Goal: Connect with others: Connect with others

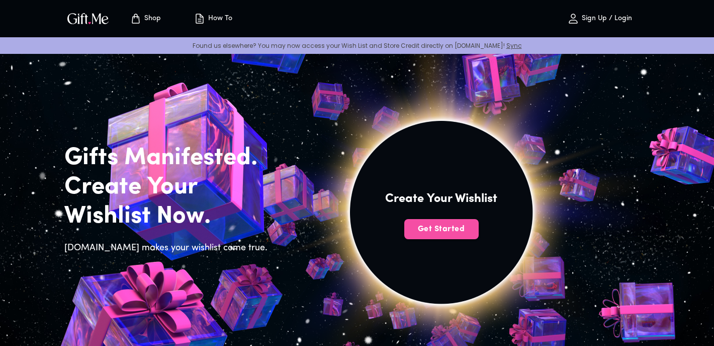
click at [450, 234] on span "Get Started" at bounding box center [441, 228] width 74 height 11
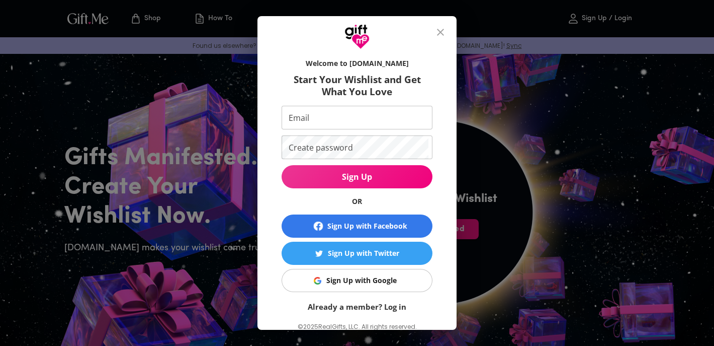
click at [370, 117] on input "Email" at bounding box center [355, 118] width 147 height 24
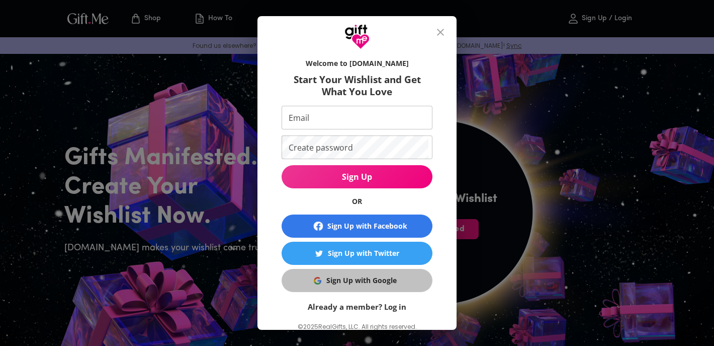
click at [375, 288] on button "Sign Up with Google" at bounding box center [357, 280] width 151 height 23
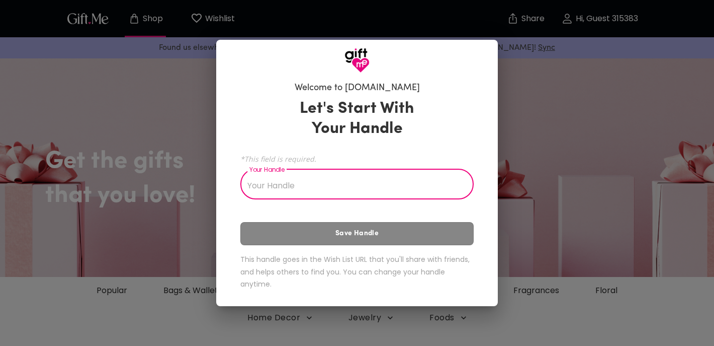
click at [406, 191] on input "Your Handle" at bounding box center [351, 185] width 222 height 28
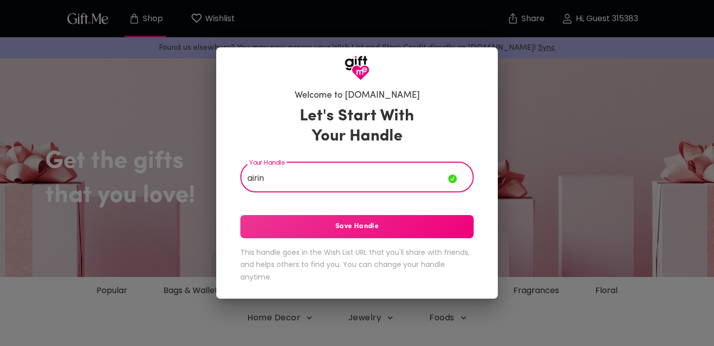
type input "airin"
click at [381, 232] on span "Save Handle" at bounding box center [356, 226] width 233 height 11
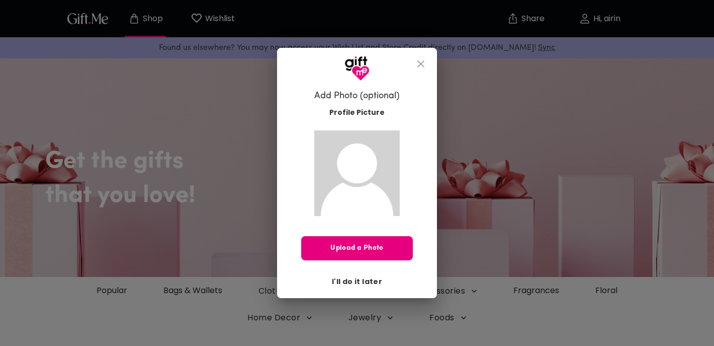
click at [355, 278] on span "I'll do it later" at bounding box center [357, 281] width 50 height 11
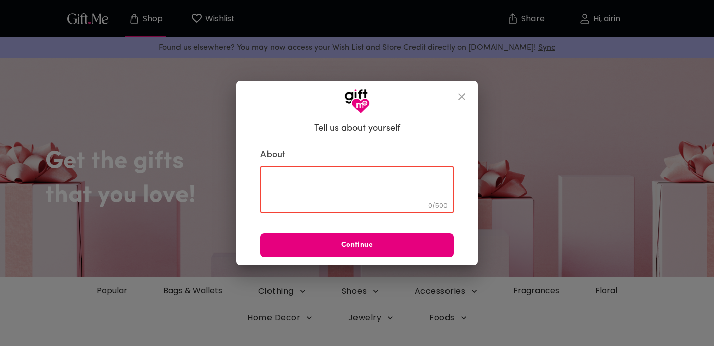
paste textarea "I'm my detail-oriented and cute"
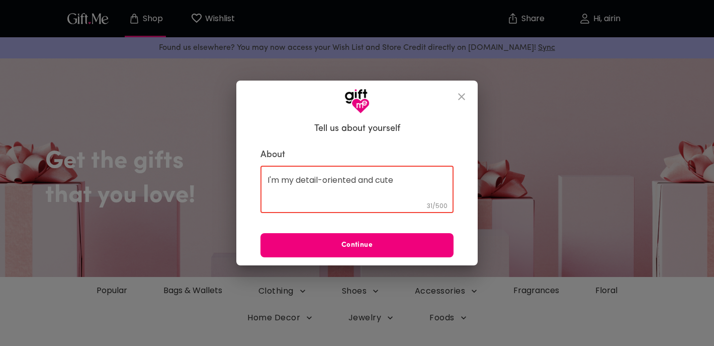
type textarea "I'm my detail-oriented and cute"
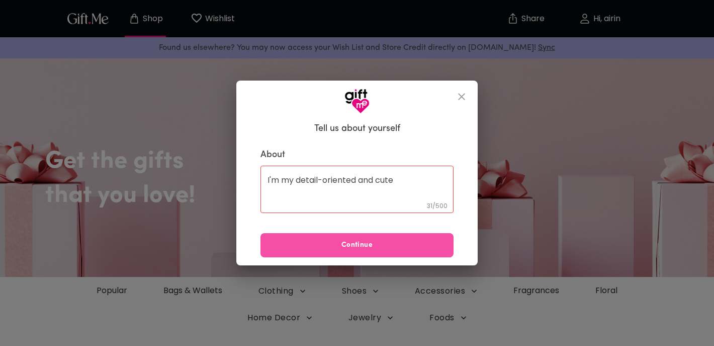
click at [378, 247] on span "Continue" at bounding box center [357, 244] width 193 height 11
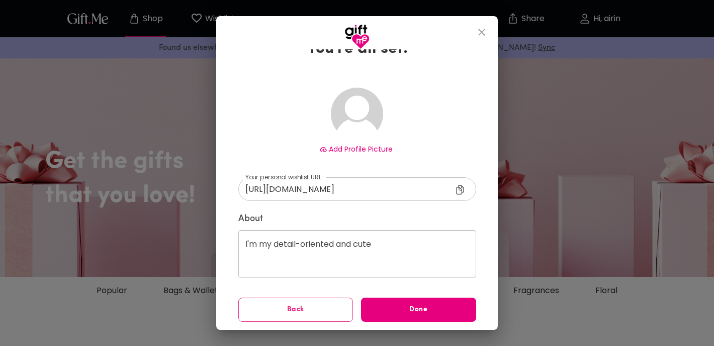
scroll to position [36, 0]
click at [417, 313] on span "Done" at bounding box center [418, 309] width 115 height 11
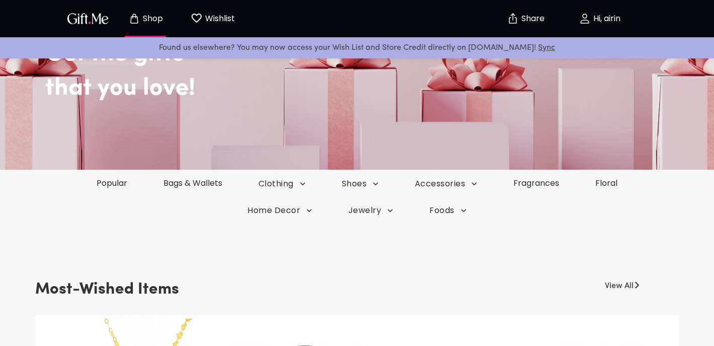
scroll to position [109, 0]
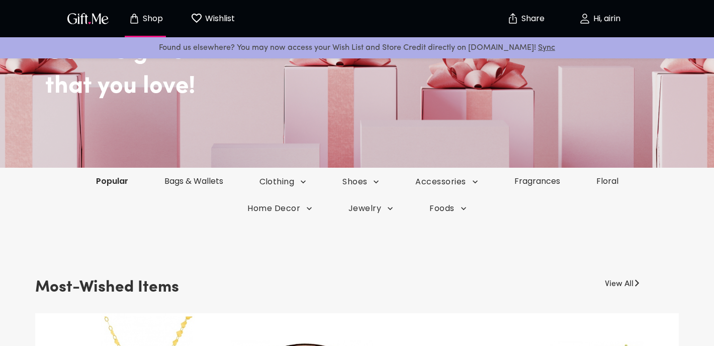
click at [121, 176] on link "Popular" at bounding box center [112, 181] width 68 height 12
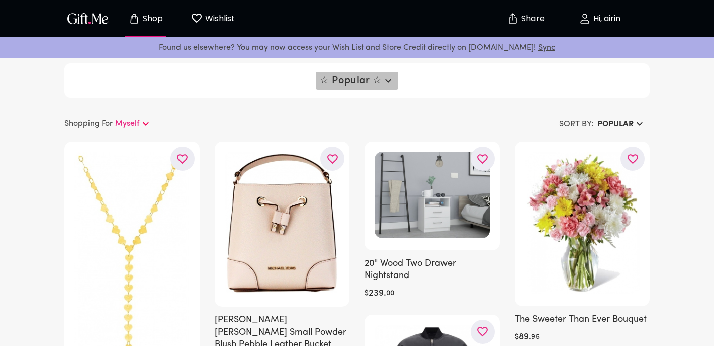
click at [394, 84] on icon "button" at bounding box center [388, 80] width 12 height 12
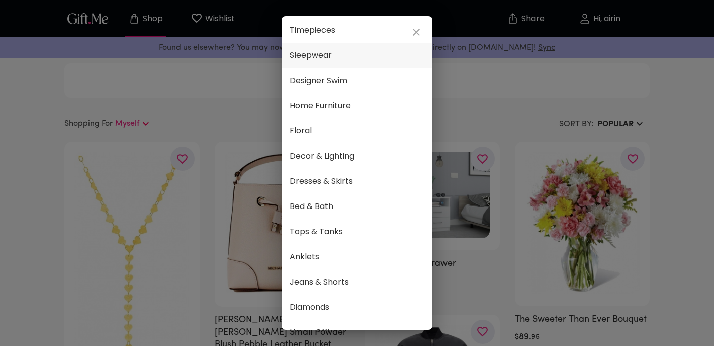
scroll to position [385, 0]
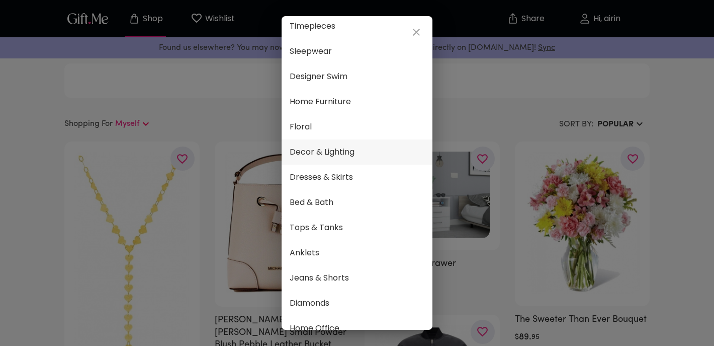
click at [381, 150] on span "Decor & Lighting" at bounding box center [357, 151] width 135 height 13
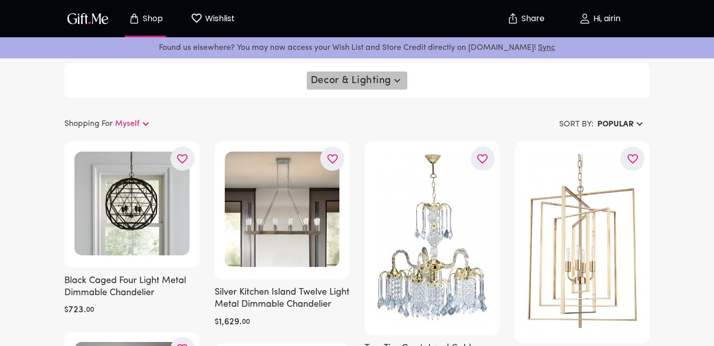
click at [381, 88] on button "Decor & Lighting" at bounding box center [357, 80] width 101 height 18
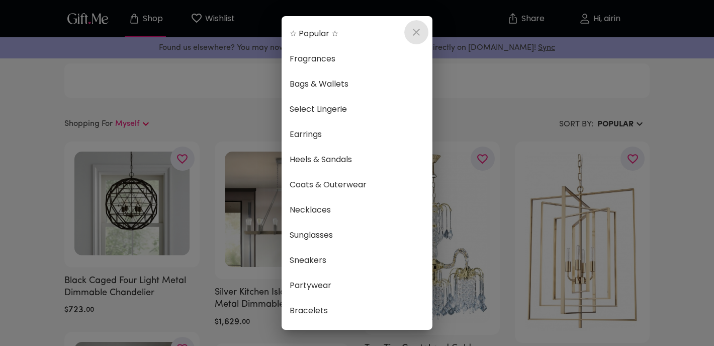
click at [418, 33] on icon "close" at bounding box center [416, 32] width 7 height 7
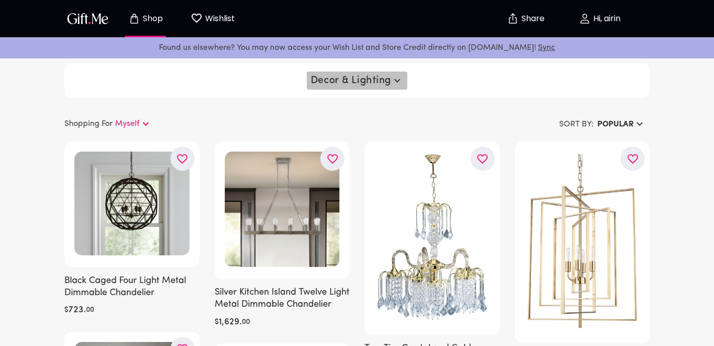
click at [400, 84] on icon "button" at bounding box center [397, 80] width 12 height 12
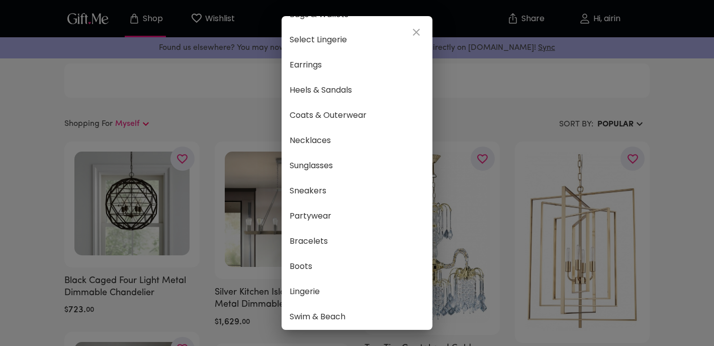
scroll to position [86, 0]
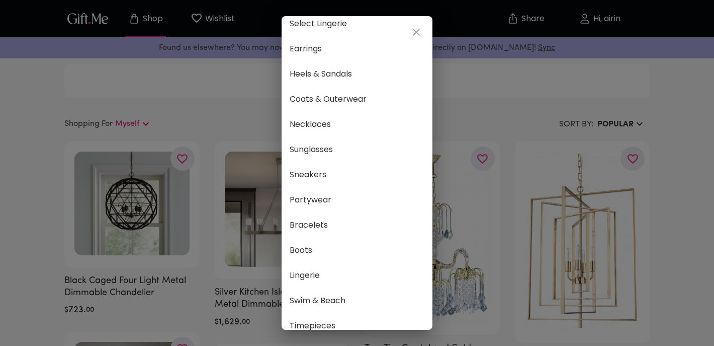
click at [463, 114] on div "☆ Popular ☆ Fragrances Bags & Wallets Select Lingerie Earrings Heels & Sandals …" at bounding box center [357, 173] width 714 height 346
